Goal: Task Accomplishment & Management: Complete application form

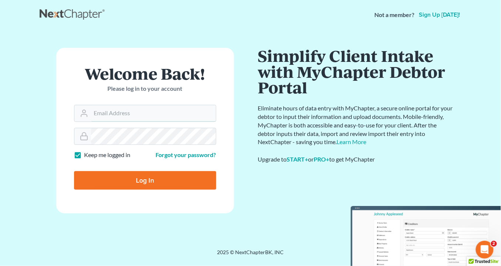
type input "[EMAIL_ADDRESS][DOMAIN_NAME]"
click at [156, 183] on input "Log In" at bounding box center [145, 180] width 142 height 19
type input "Thinking..."
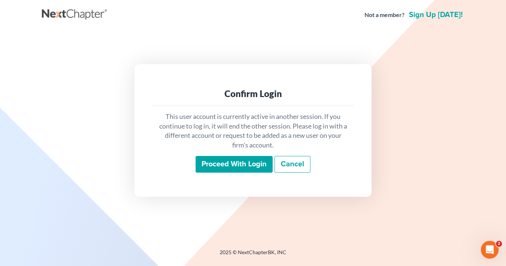
click at [259, 166] on input "Proceed with login" at bounding box center [234, 164] width 77 height 17
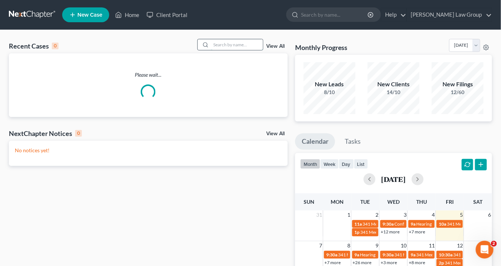
click at [220, 47] on input "search" at bounding box center [237, 44] width 52 height 11
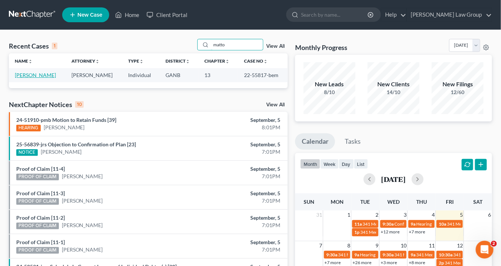
type input "matto"
click at [34, 74] on link "Matto, Wendy" at bounding box center [35, 75] width 41 height 6
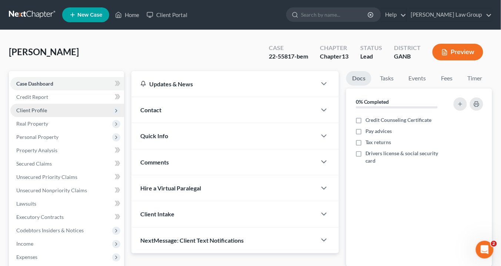
click at [38, 109] on span "Client Profile" at bounding box center [31, 110] width 31 height 6
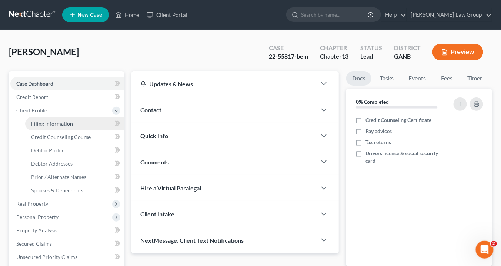
click at [57, 122] on span "Filing Information" at bounding box center [52, 123] width 42 height 6
select select "1"
select select "0"
select select "3"
select select "10"
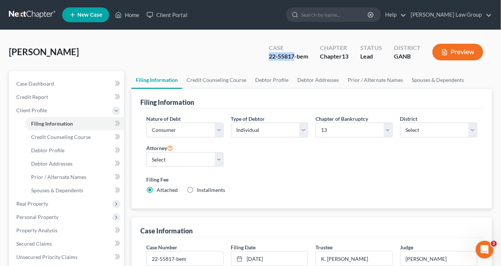
drag, startPoint x: 295, startPoint y: 54, endPoint x: 270, endPoint y: 55, distance: 24.8
click at [265, 55] on div "Case 22-55817-bem" at bounding box center [288, 53] width 51 height 22
copy div "22-55817"
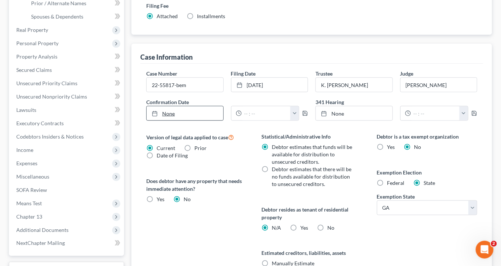
scroll to position [208, 0]
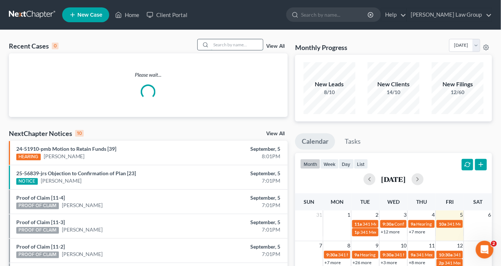
drag, startPoint x: 226, startPoint y: 46, endPoint x: 227, endPoint y: 50, distance: 4.3
click at [226, 46] on input "search" at bounding box center [237, 44] width 52 height 11
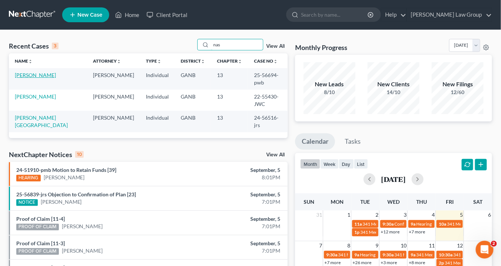
type input "nas"
click at [39, 76] on link "[PERSON_NAME]" at bounding box center [35, 75] width 41 height 6
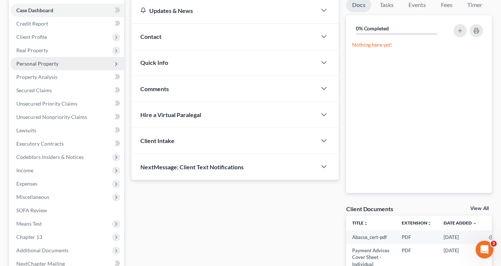
scroll to position [64, 0]
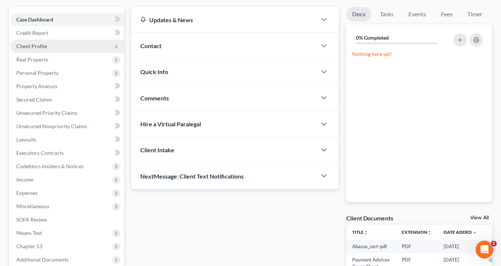
click at [35, 47] on span "Client Profile" at bounding box center [31, 46] width 31 height 6
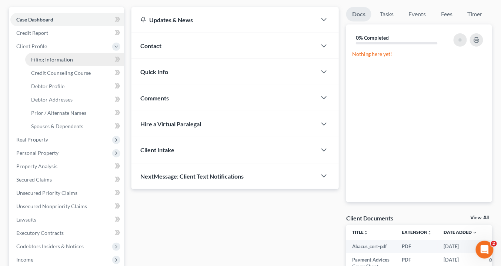
drag, startPoint x: 42, startPoint y: 58, endPoint x: 51, endPoint y: 57, distance: 9.4
click at [42, 58] on span "Filing Information" at bounding box center [52, 59] width 42 height 6
select select "1"
select select "0"
select select "3"
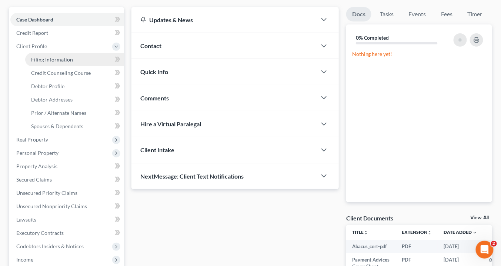
select select "10"
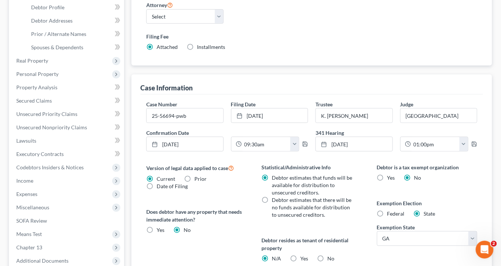
scroll to position [119, 0]
